Goal: Transaction & Acquisition: Purchase product/service

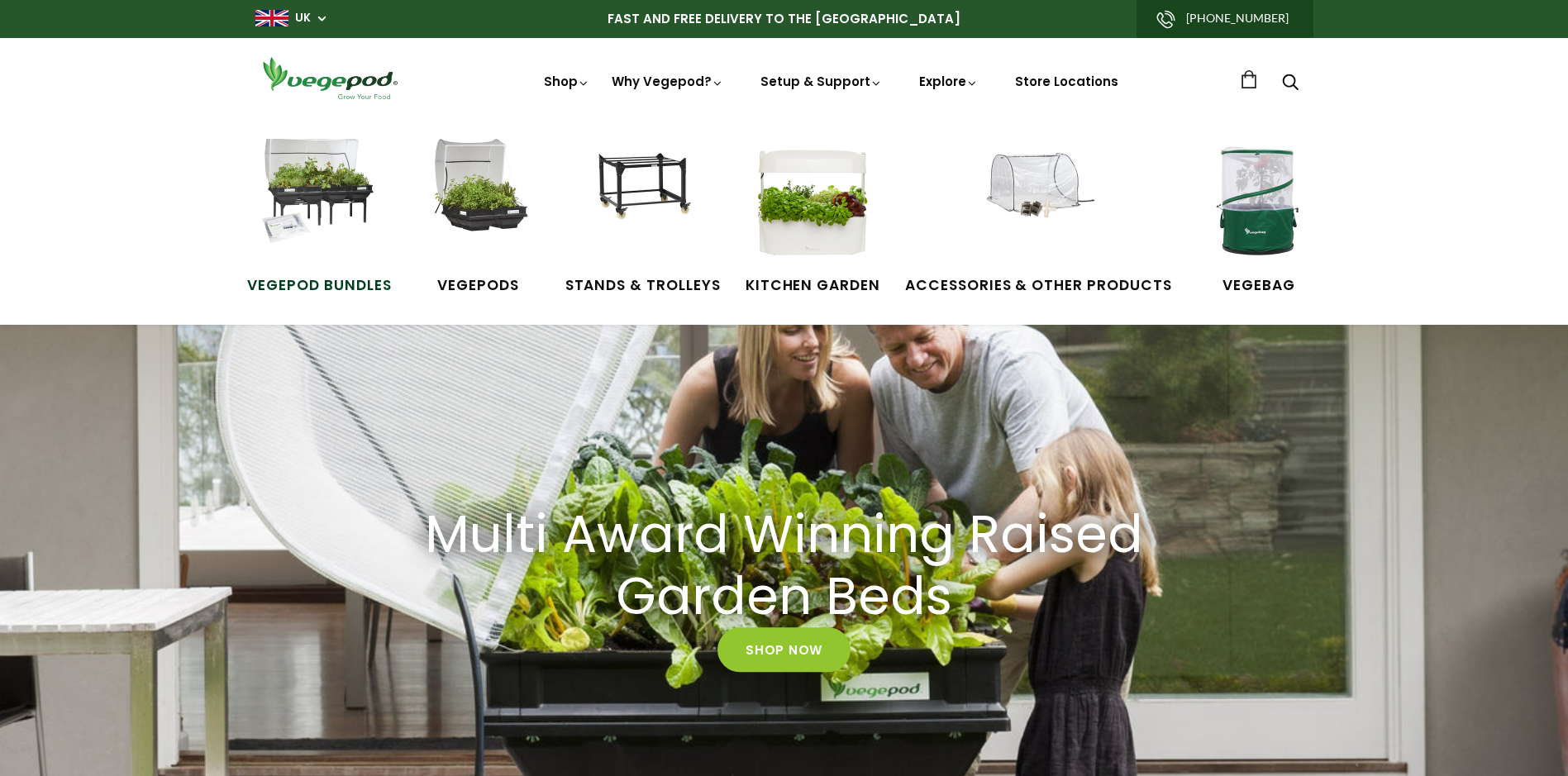
click at [319, 186] on img at bounding box center [318, 200] width 124 height 124
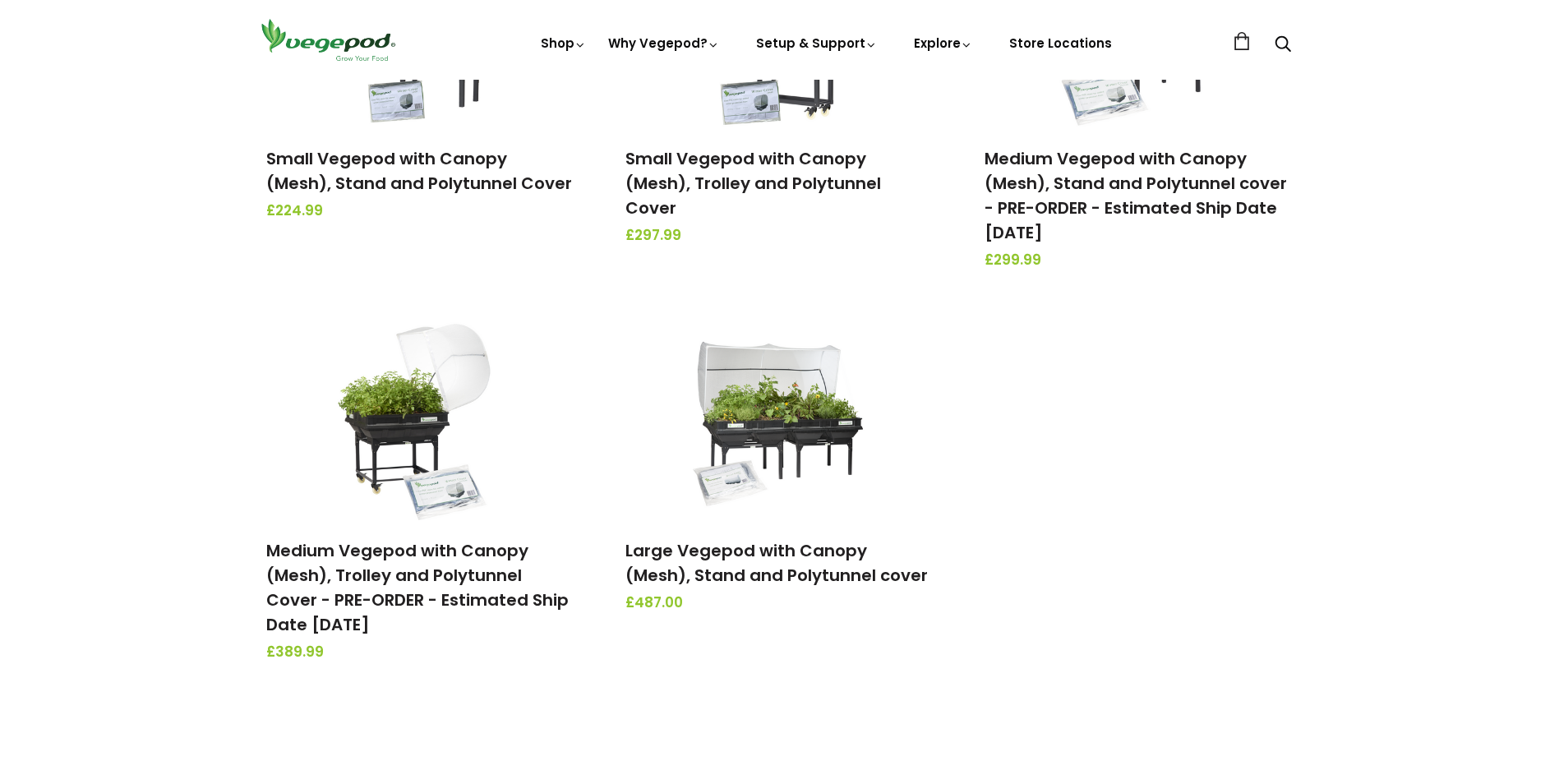
scroll to position [416, 0]
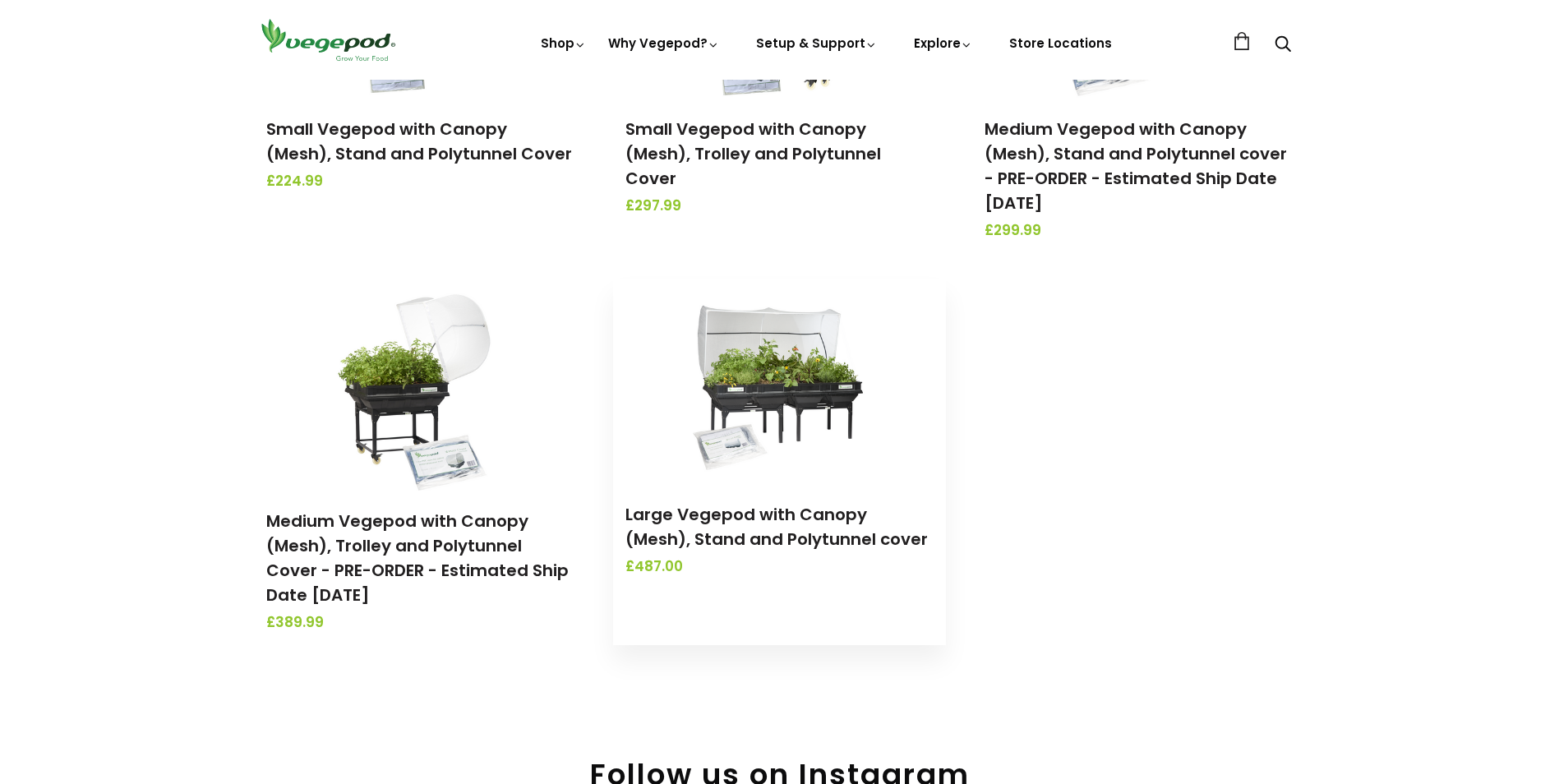
click at [800, 384] on img at bounding box center [779, 380] width 173 height 205
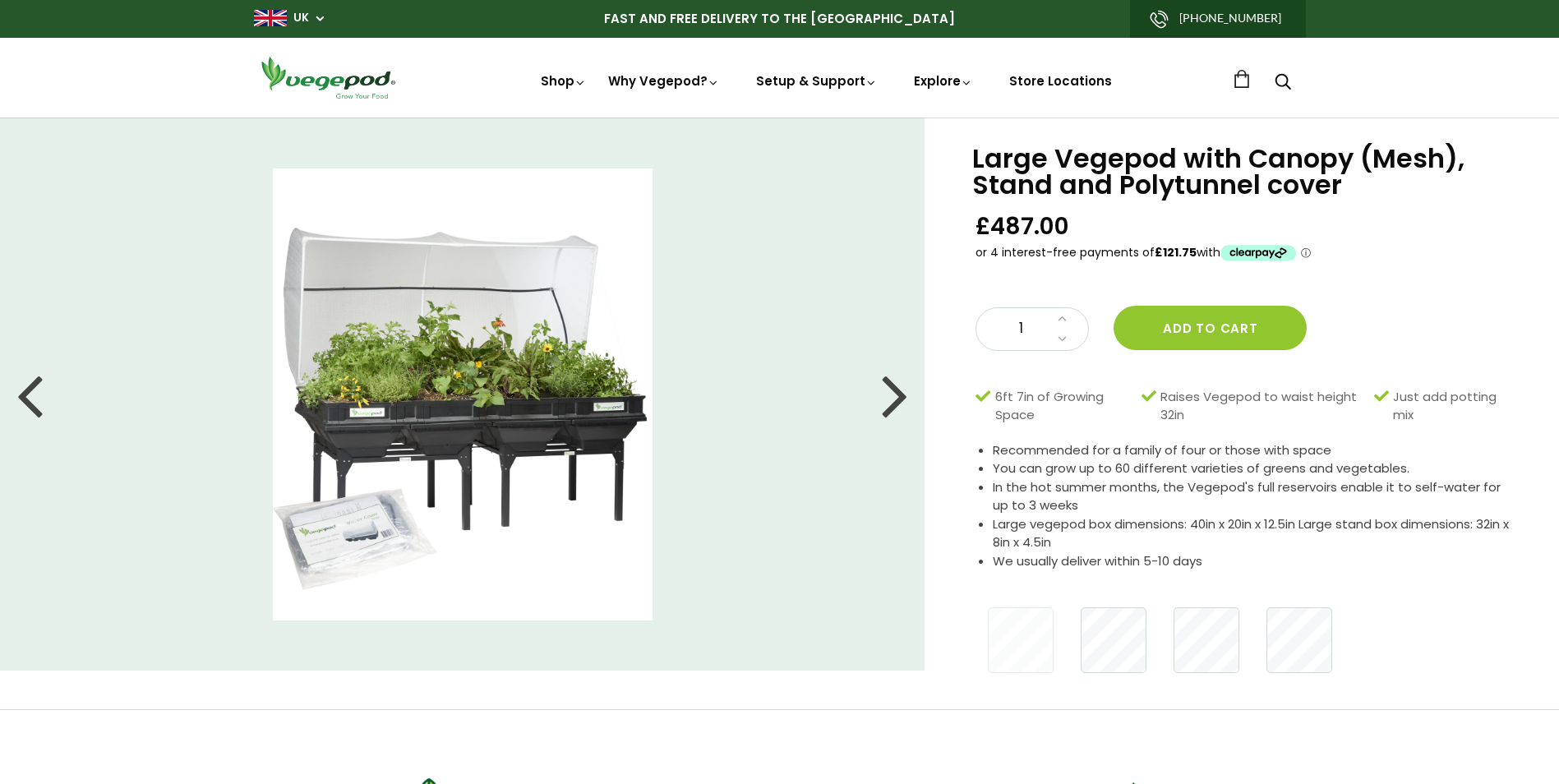
click at [899, 394] on div at bounding box center [895, 394] width 27 height 74
